Goal: Task Accomplishment & Management: Manage account settings

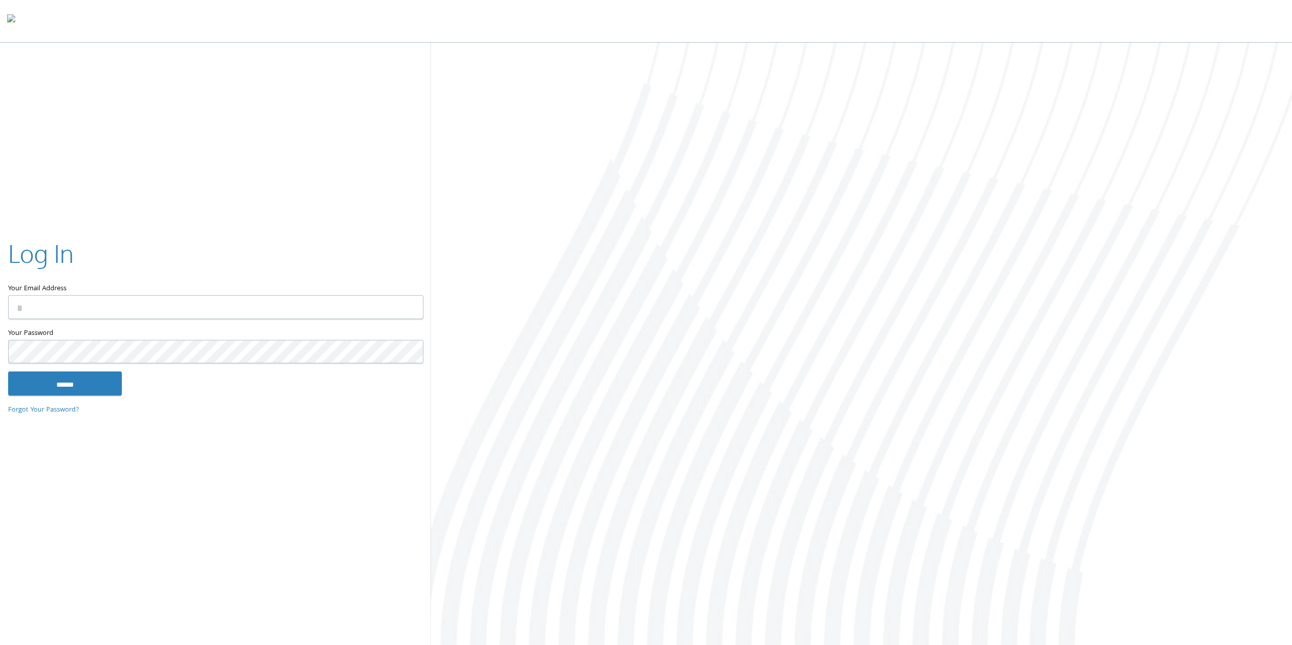
type input "**********"
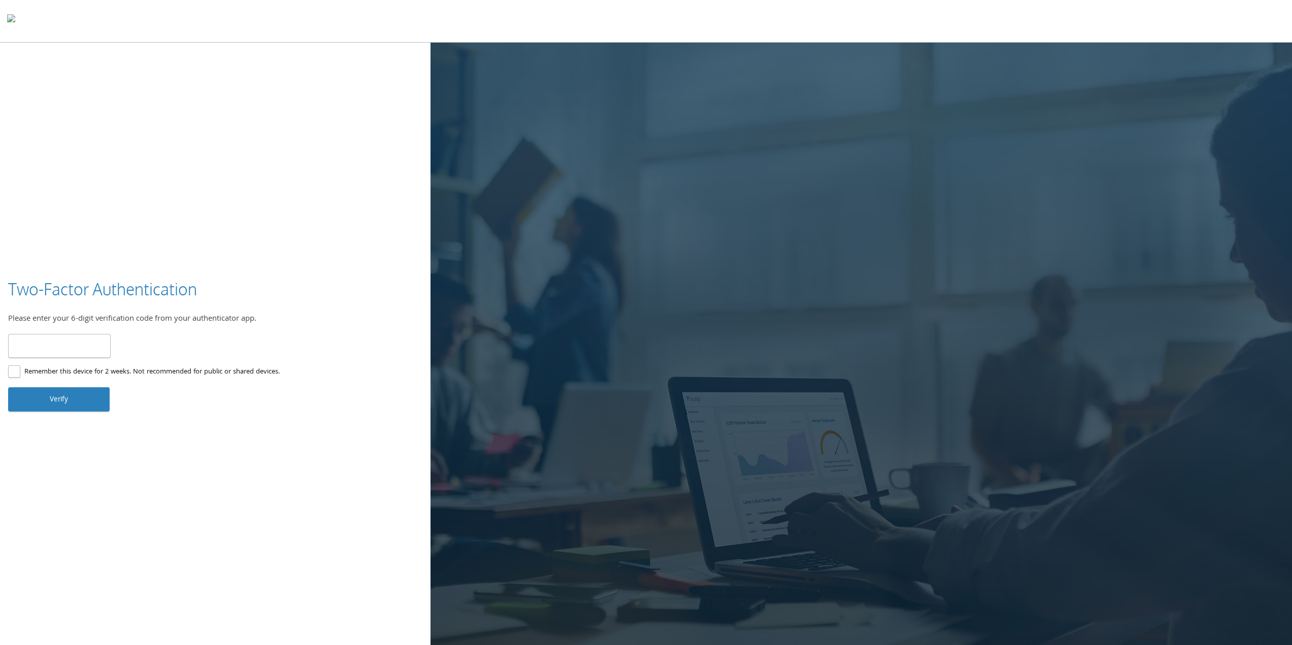
click at [60, 347] on input "number" at bounding box center [59, 346] width 103 height 24
type input "******"
click at [64, 406] on button "Verify" at bounding box center [59, 399] width 102 height 24
